Goal: Transaction & Acquisition: Purchase product/service

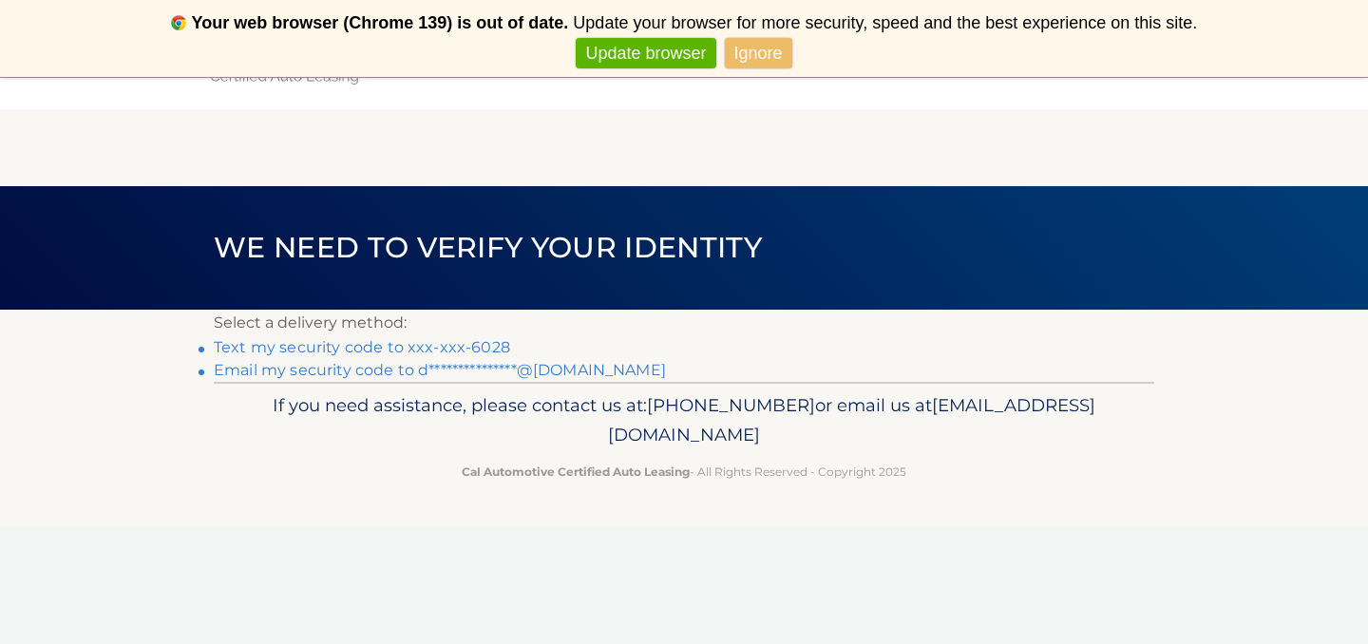
click at [456, 370] on link "**********" at bounding box center [440, 370] width 452 height 18
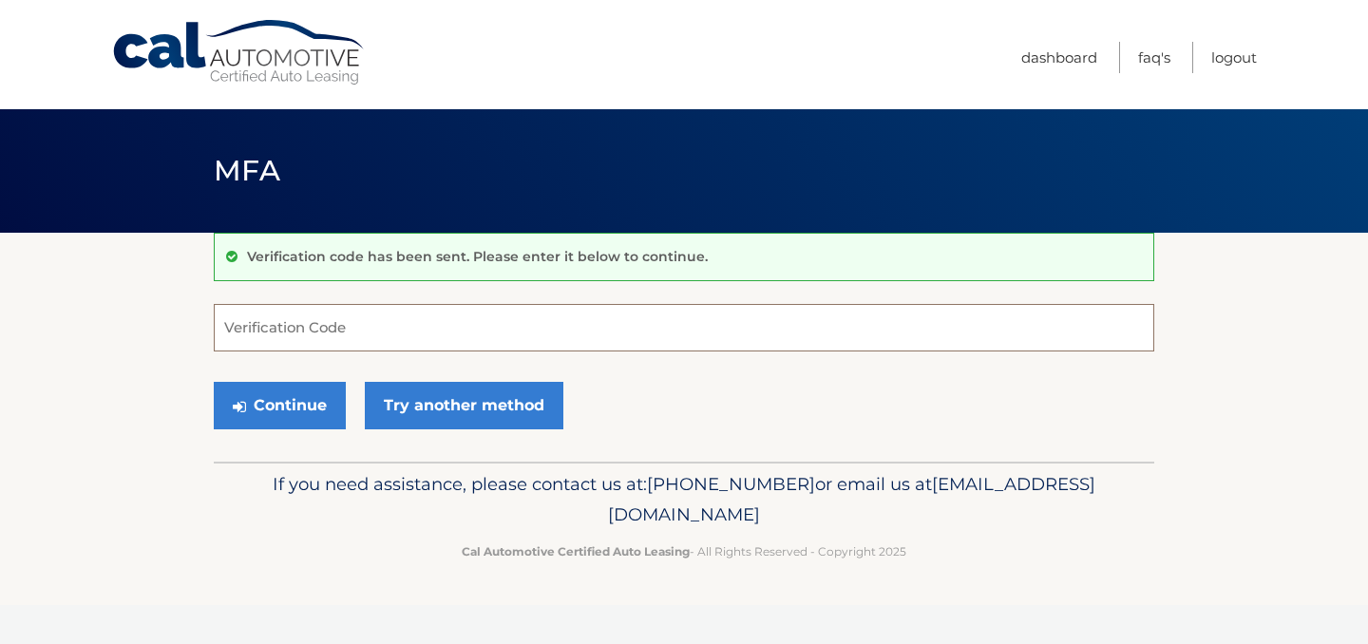
click at [565, 306] on input "Verification Code" at bounding box center [684, 327] width 940 height 47
click at [655, 348] on input "Verification Code" at bounding box center [684, 327] width 940 height 47
click at [654, 340] on input "Verification Code" at bounding box center [684, 327] width 940 height 47
paste input "989638"
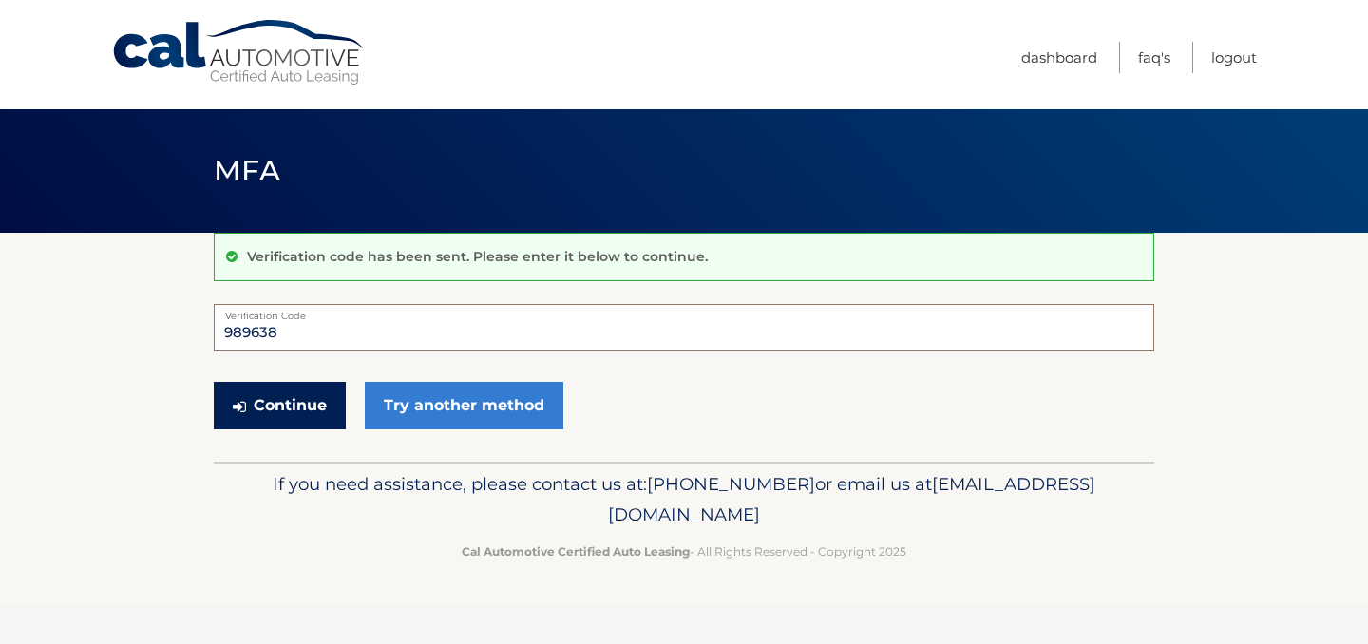
type input "989638"
click at [296, 396] on button "Continue" at bounding box center [280, 405] width 132 height 47
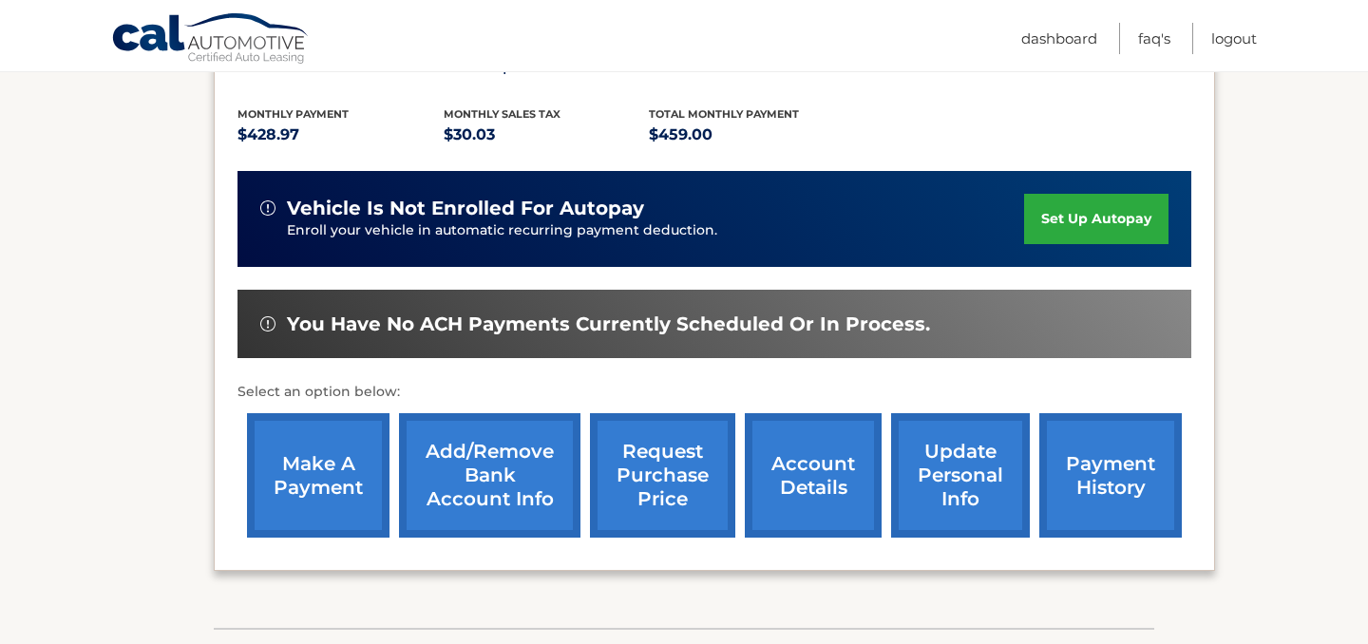
scroll to position [411, 0]
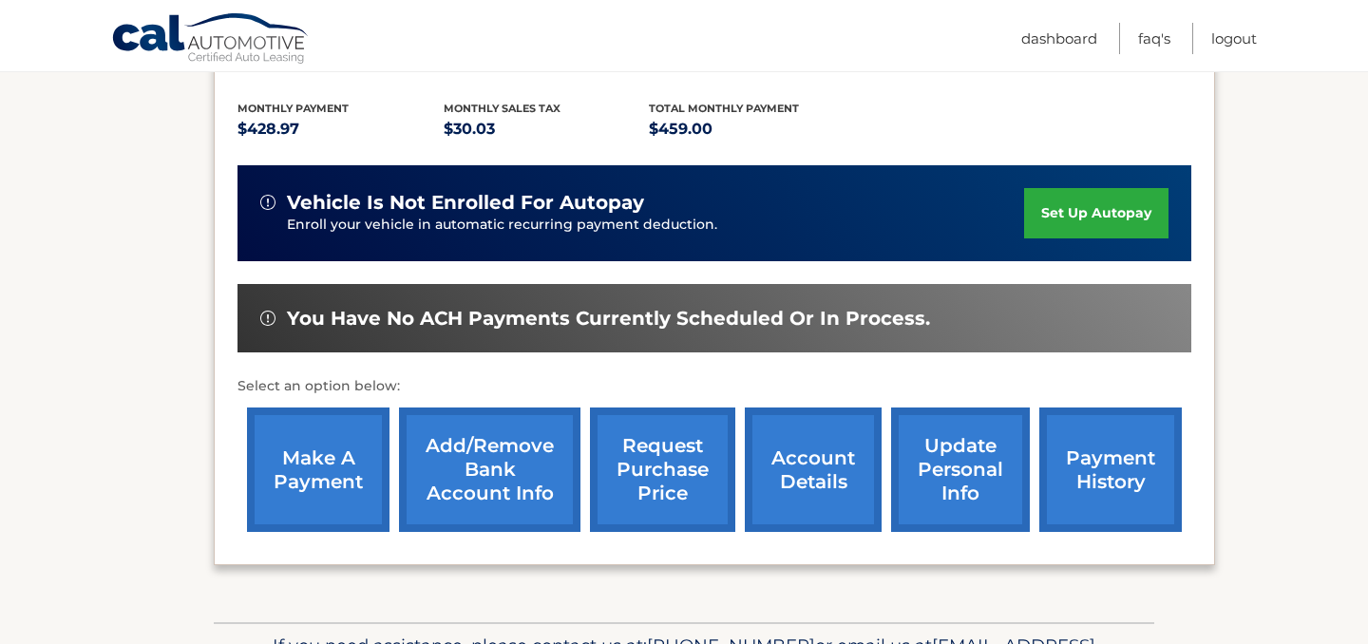
click at [327, 471] on link "make a payment" at bounding box center [318, 470] width 142 height 124
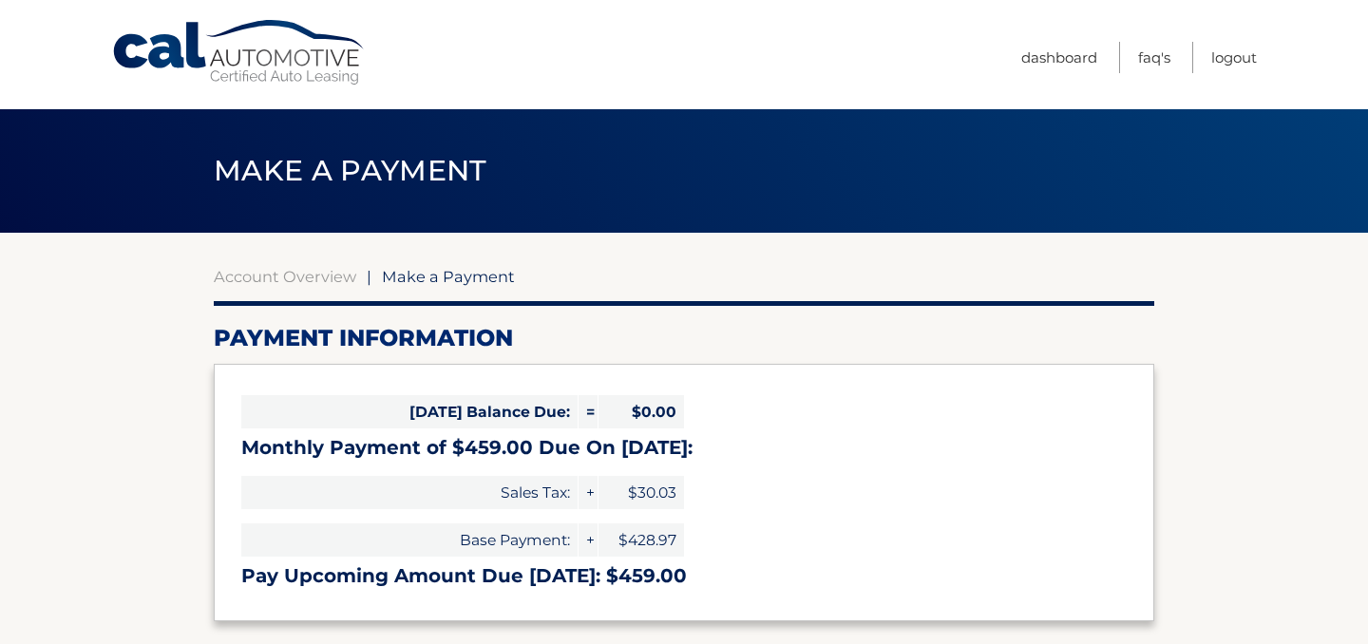
select select "MmQwYTNmMWUtZjc2Mi00NzMwLThiMjgtMDQ3NjNhYjkxM2M3"
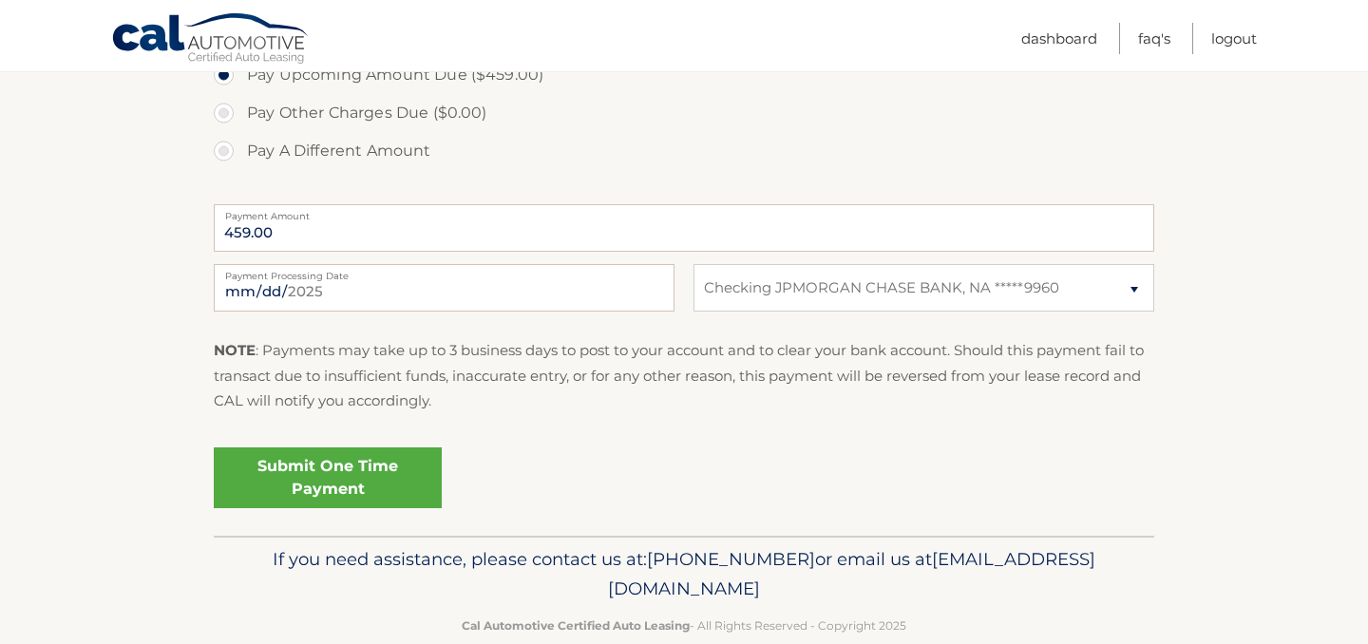
scroll to position [713, 0]
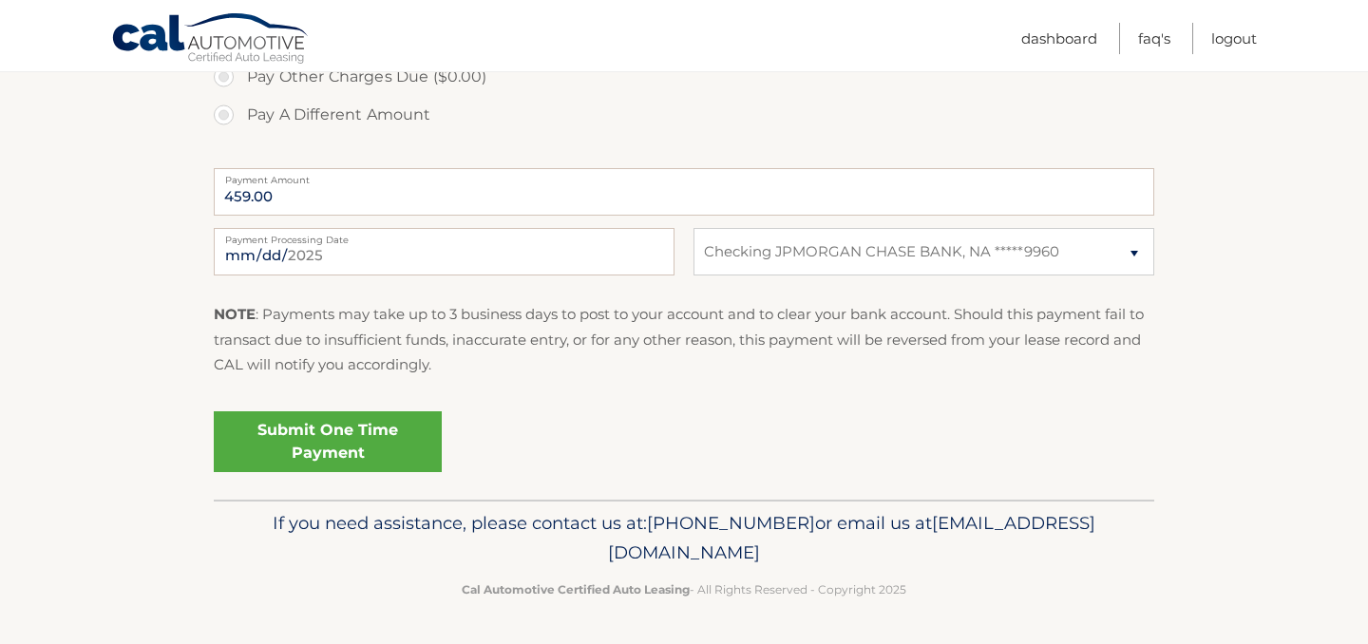
click at [338, 461] on link "Submit One Time Payment" at bounding box center [328, 441] width 228 height 61
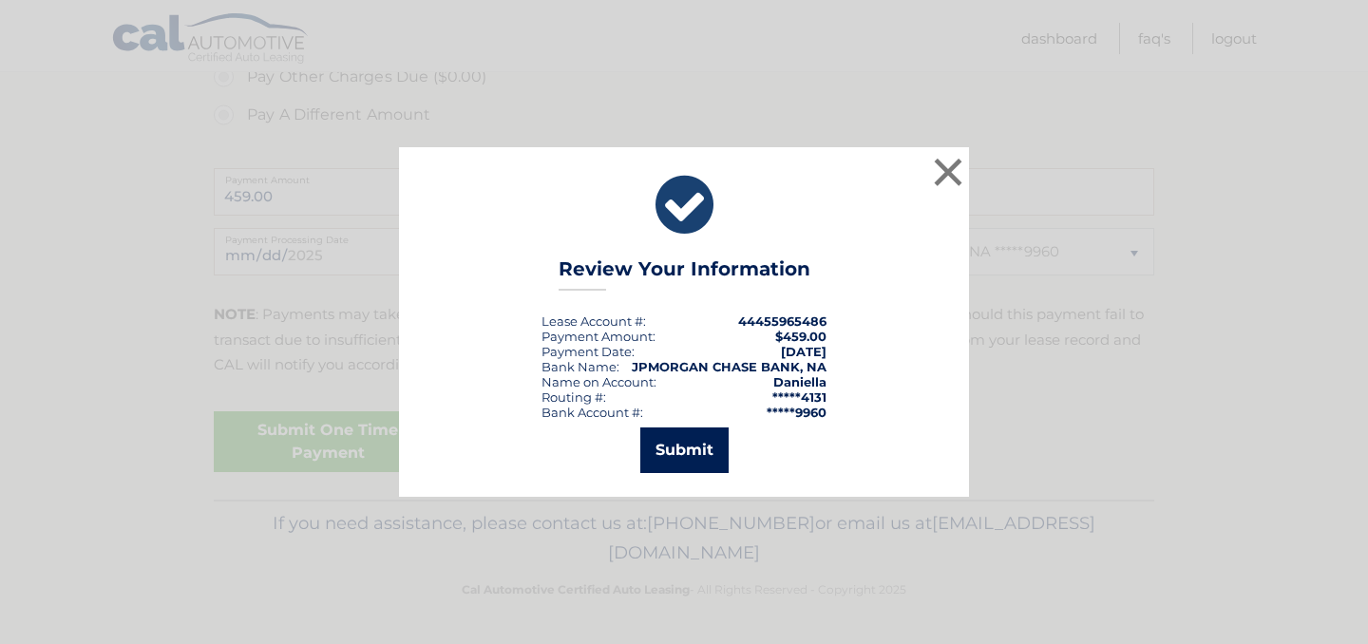
click at [691, 442] on button "Submit" at bounding box center [684, 450] width 88 height 46
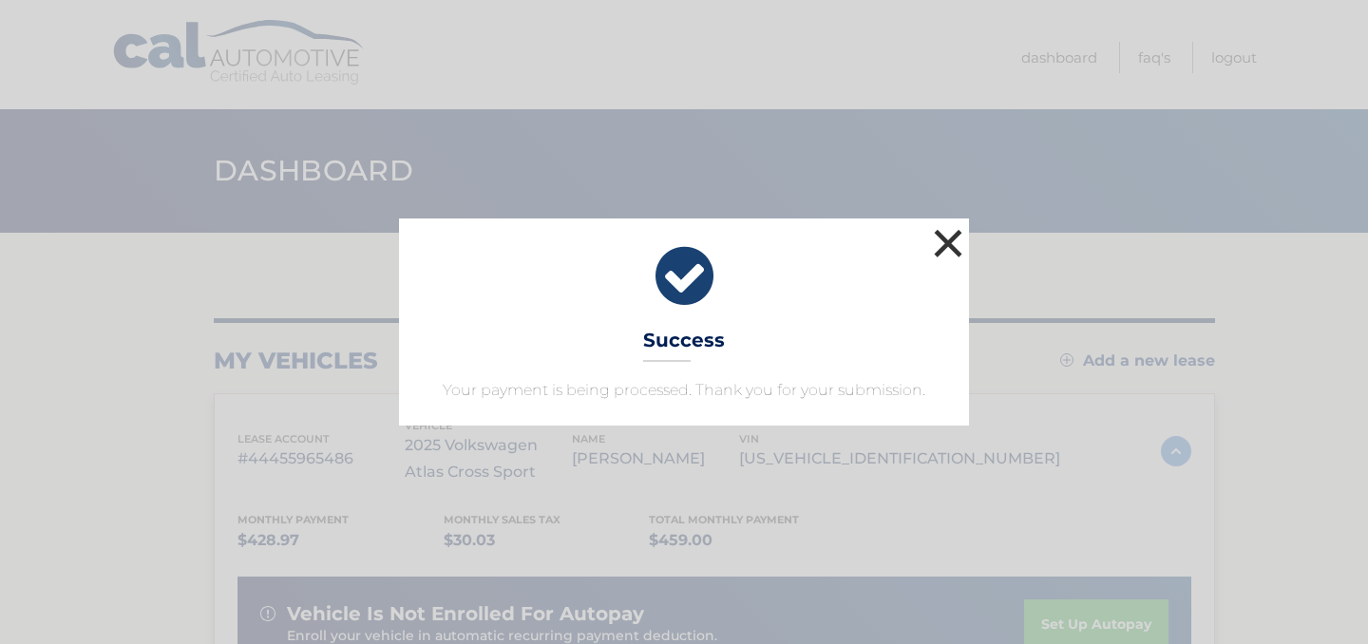
click at [938, 228] on button "×" at bounding box center [948, 243] width 38 height 38
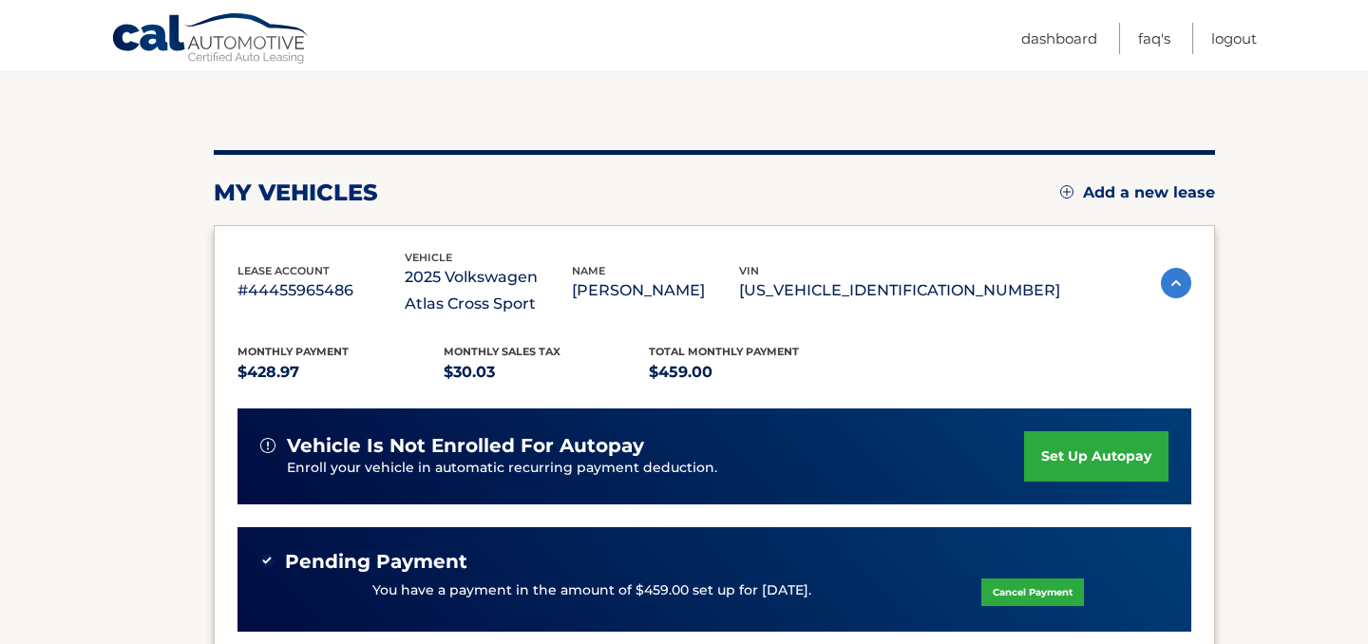
scroll to position [226, 0]
